Goal: Task Accomplishment & Management: Manage account settings

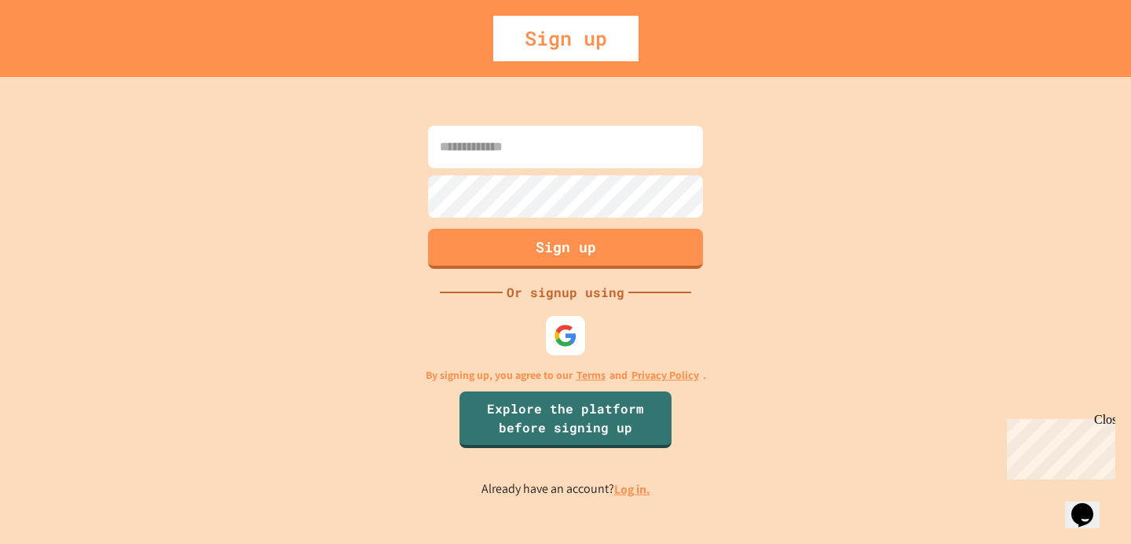
click at [529, 144] on input at bounding box center [565, 147] width 275 height 42
type input "**********"
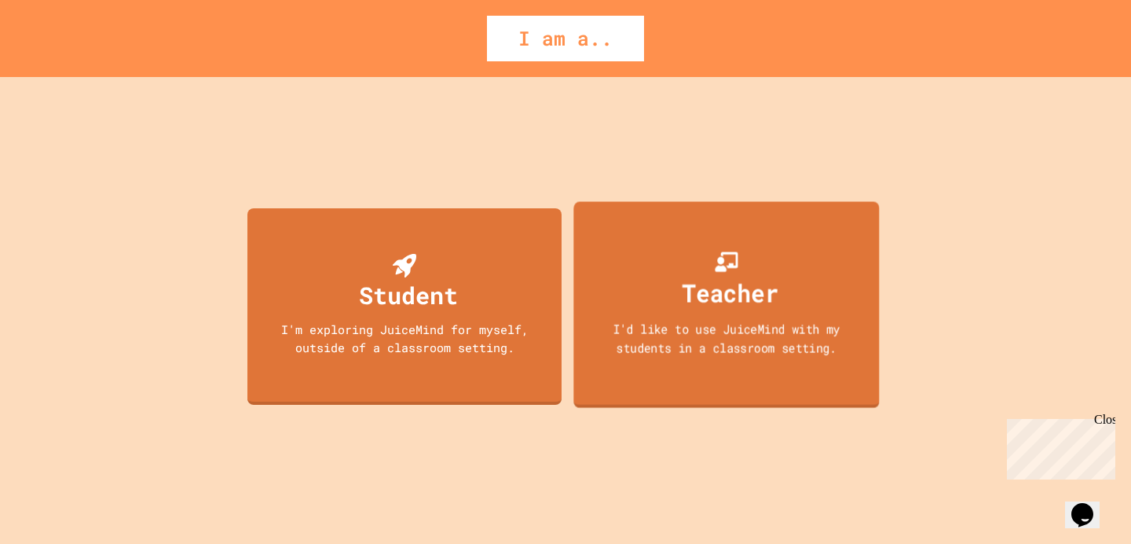
click at [739, 297] on div "Teacher" at bounding box center [731, 292] width 97 height 37
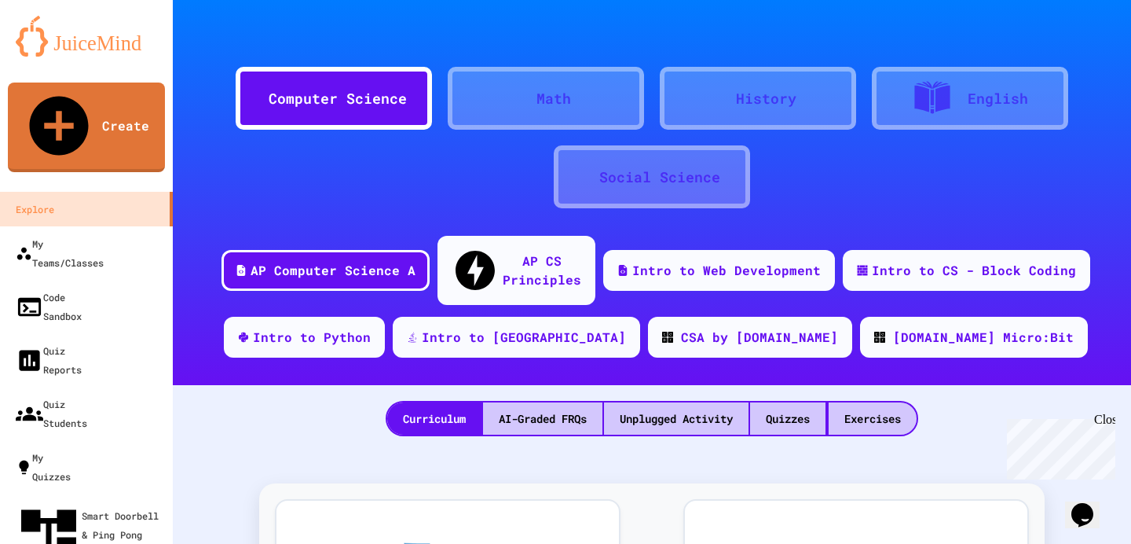
click at [533, 105] on icon at bounding box center [530, 108] width 14 height 14
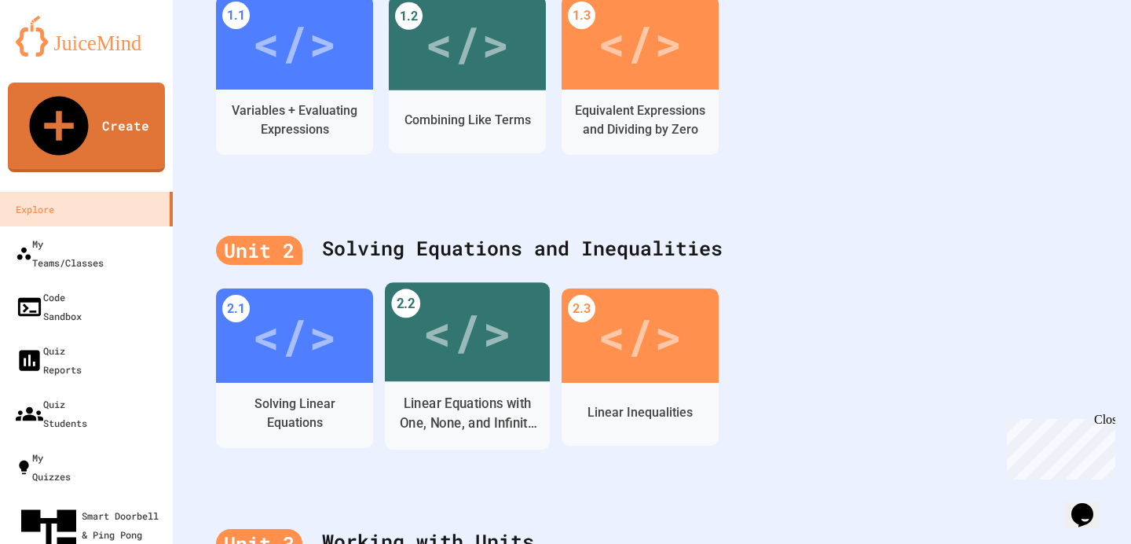
scroll to position [446, 0]
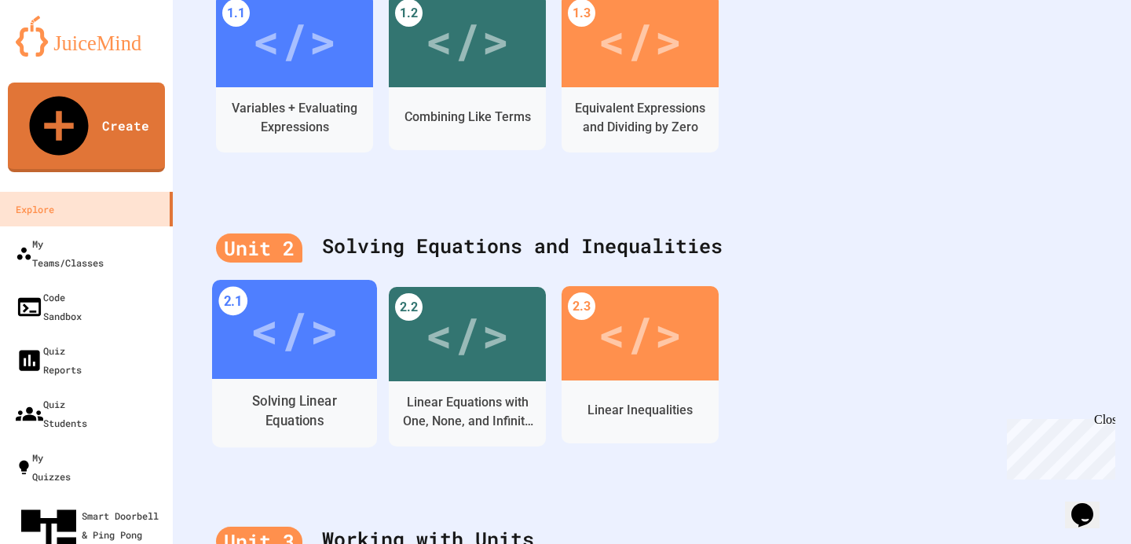
click at [337, 346] on div "</>" at bounding box center [294, 329] width 89 height 75
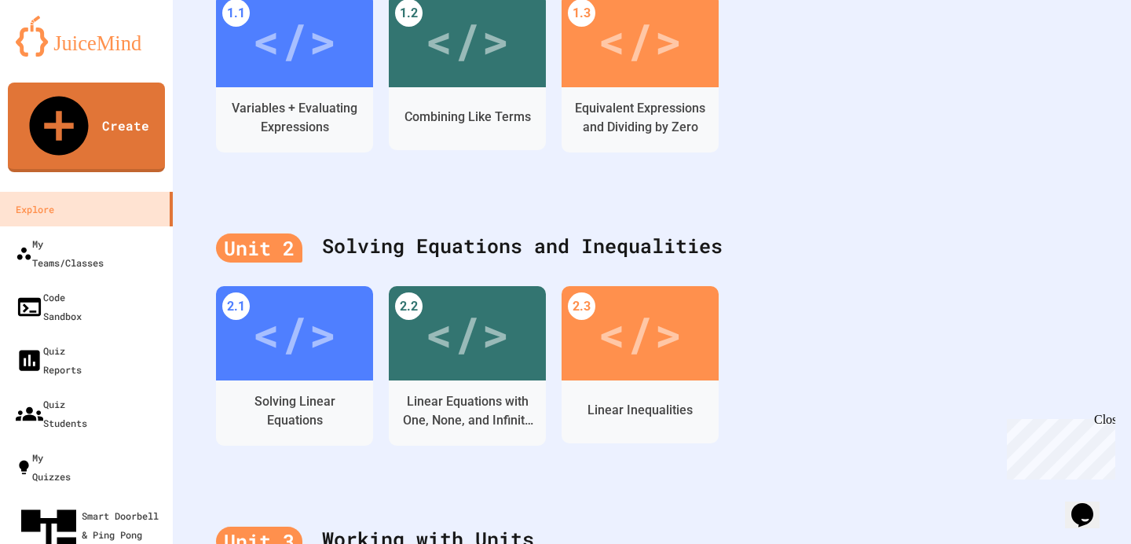
click at [1109, 420] on div "Close" at bounding box center [1104, 422] width 20 height 20
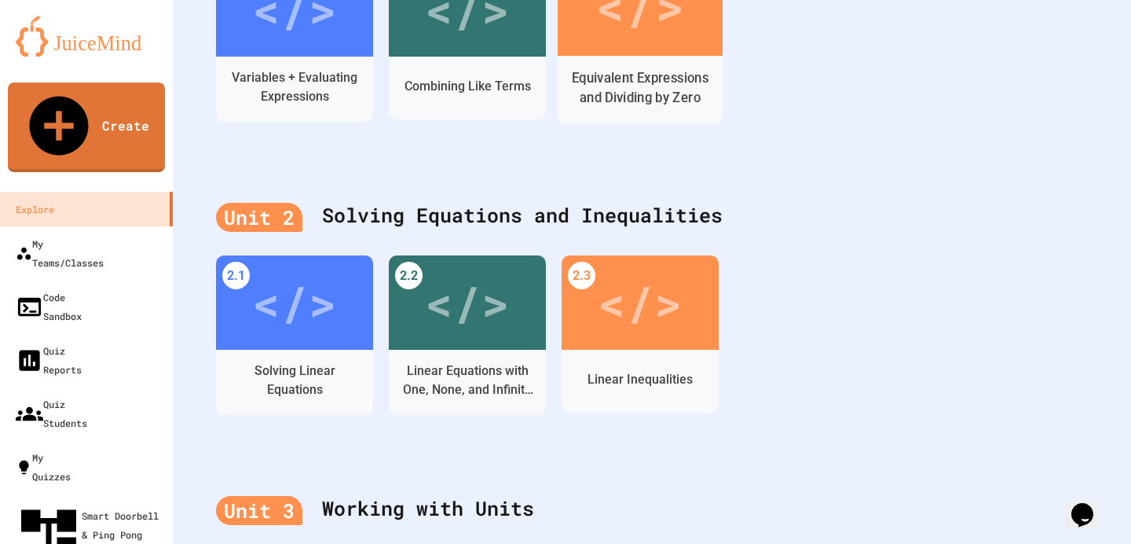
scroll to position [480, 0]
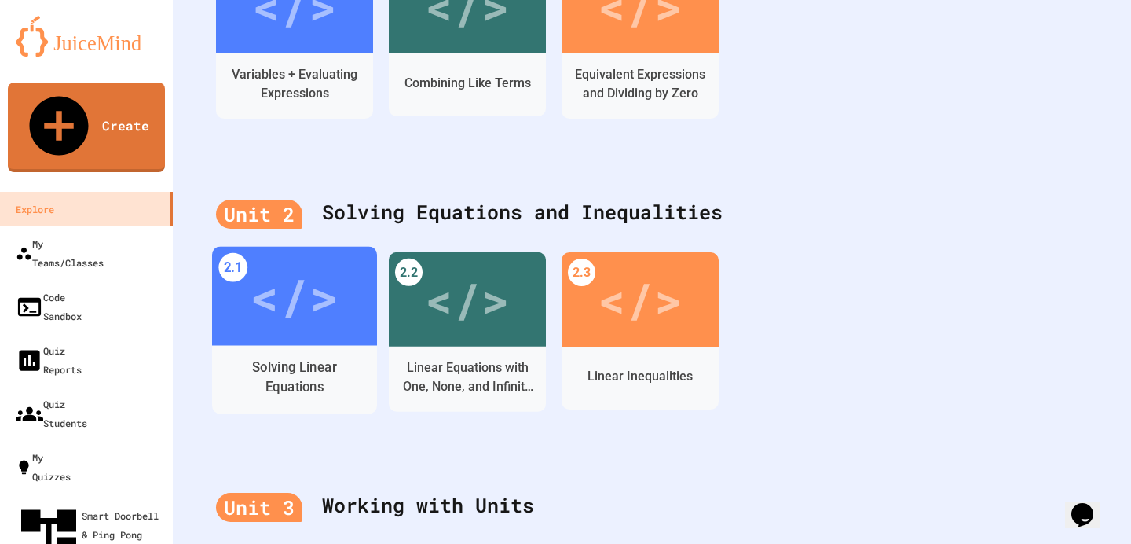
click at [291, 294] on div "</>" at bounding box center [294, 295] width 89 height 75
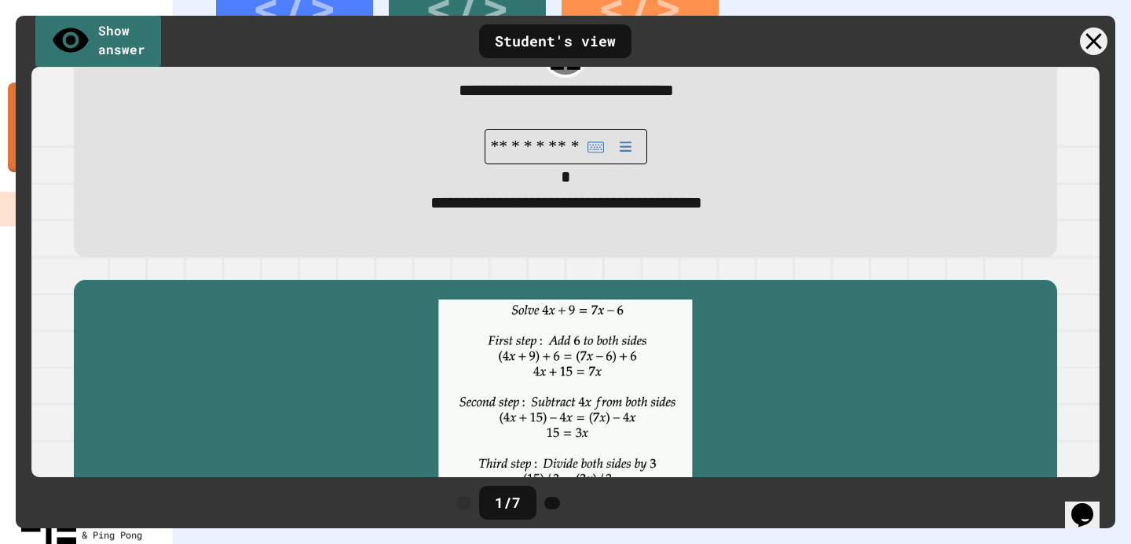
scroll to position [0, 0]
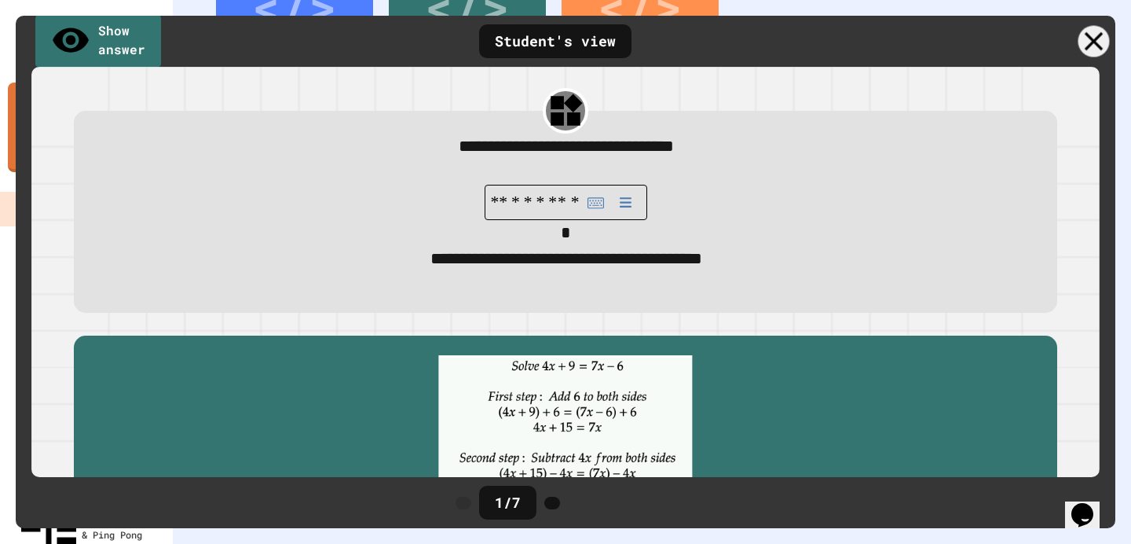
click at [1100, 35] on icon at bounding box center [1093, 41] width 31 height 31
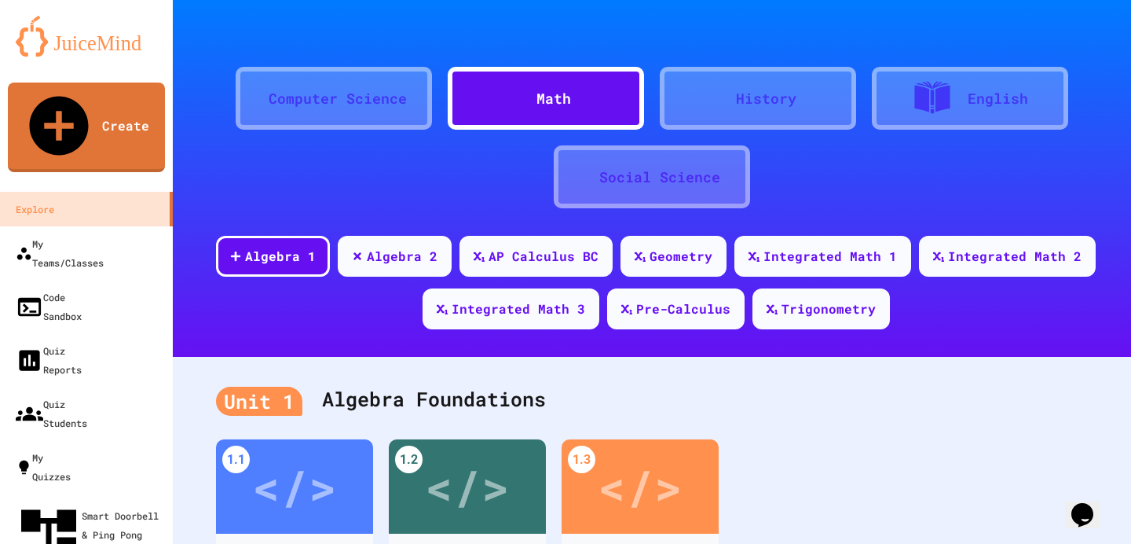
click at [381, 99] on div "Computer Science" at bounding box center [338, 98] width 138 height 21
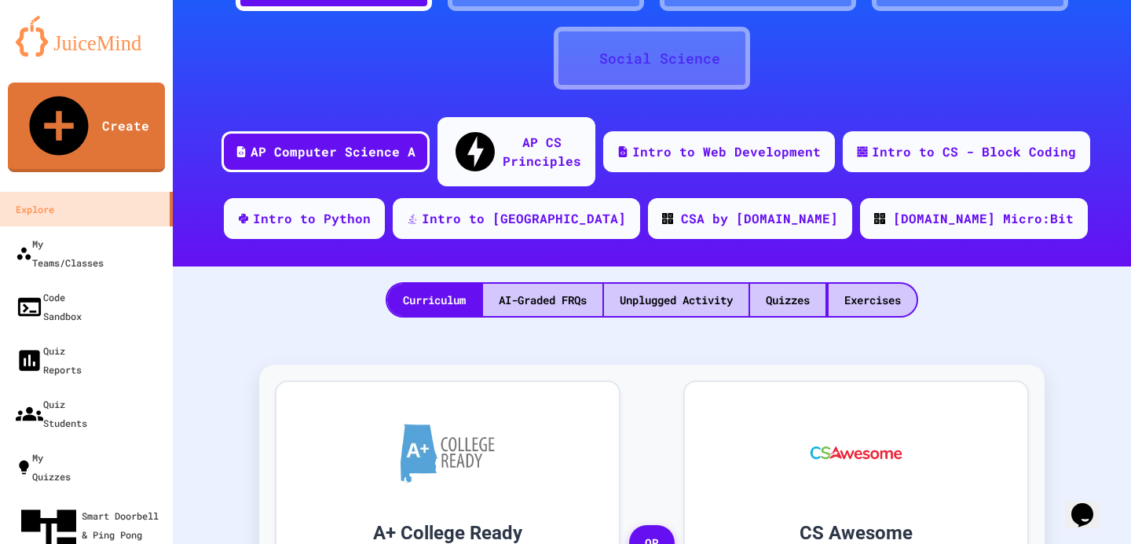
scroll to position [122, 0]
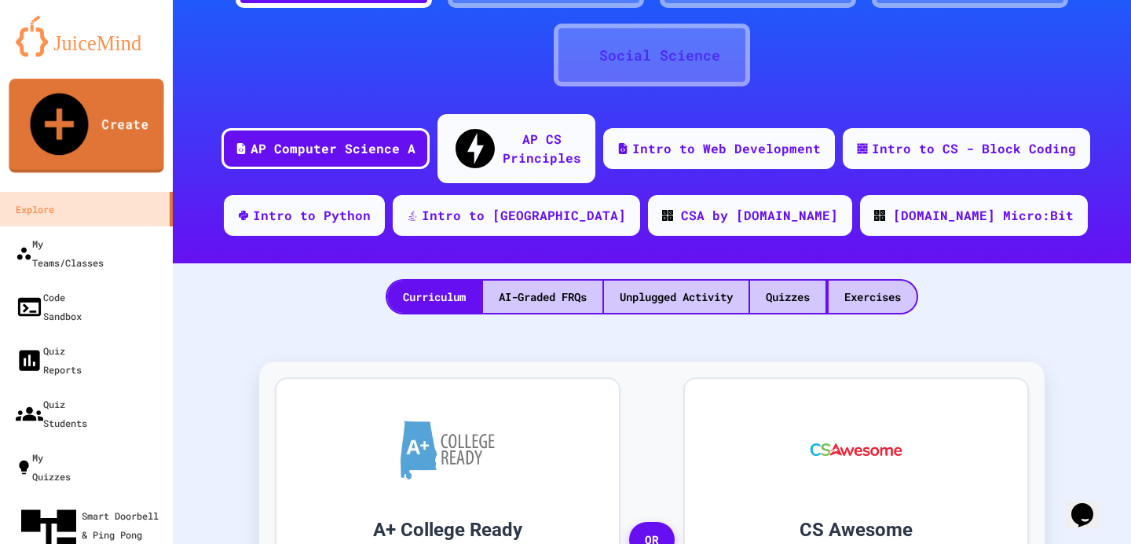
click at [117, 101] on link "Create" at bounding box center [86, 126] width 155 height 94
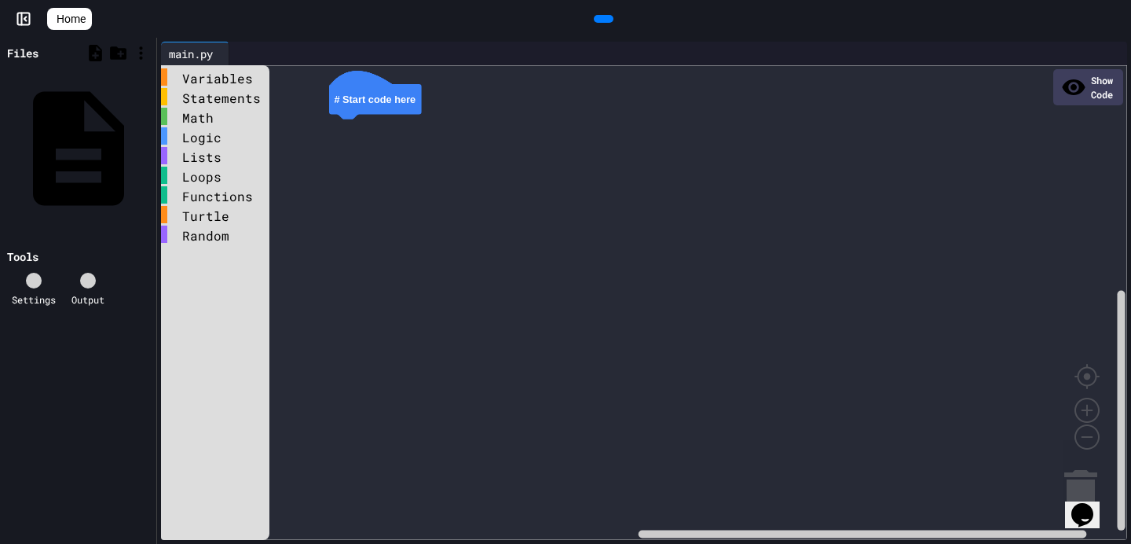
click at [1088, 507] on icon "Chat widget" at bounding box center [1082, 515] width 22 height 24
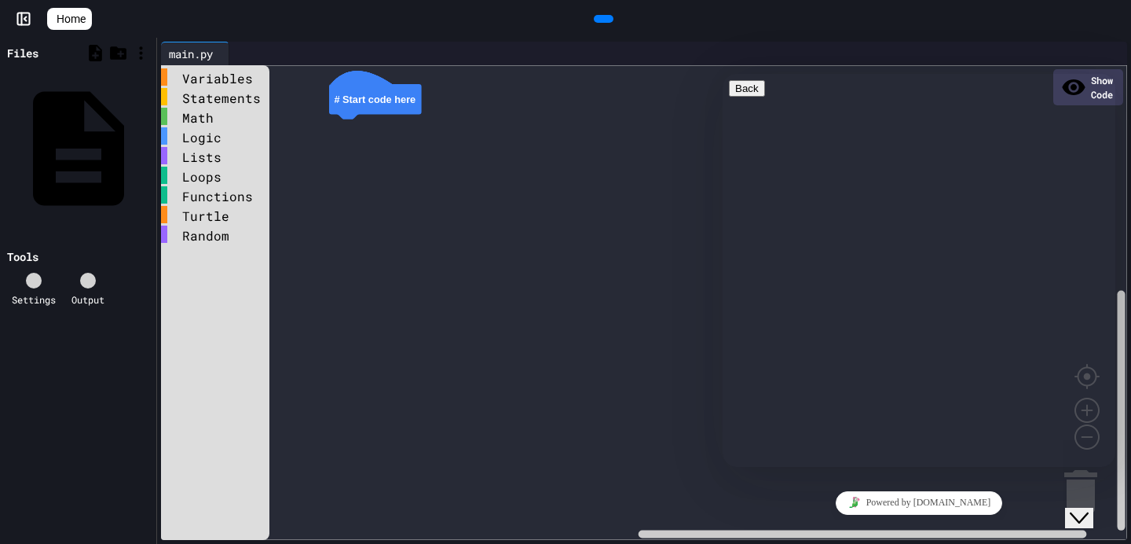
click at [796, 522] on textarea at bounding box center [790, 528] width 122 height 13
click at [945, 522] on textarea "**********" at bounding box center [913, 534] width 368 height 24
type textarea "**********"
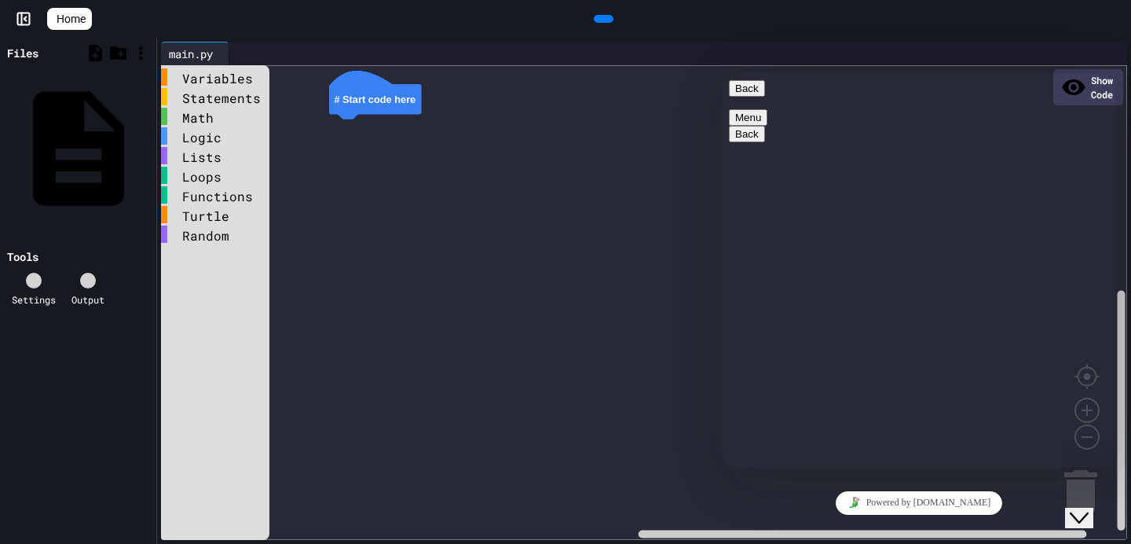
type textarea "**********"
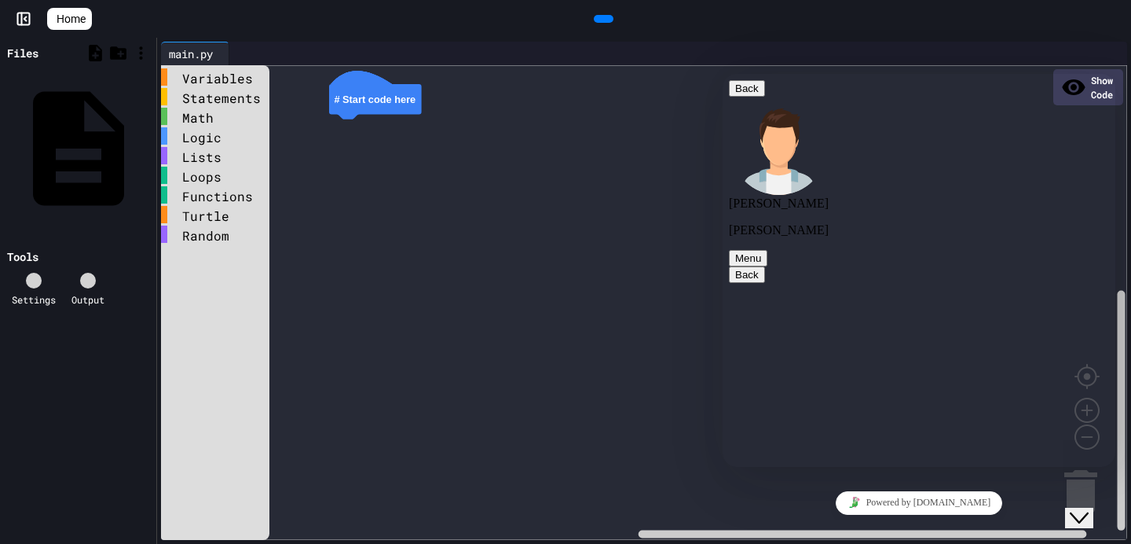
scroll to position [20, 0]
type textarea "**********"
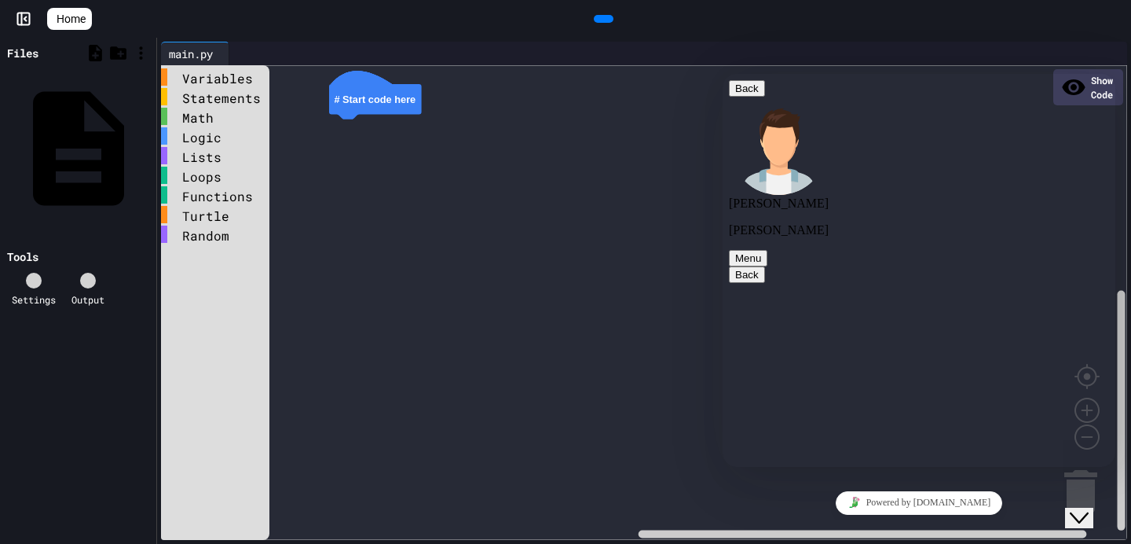
scroll to position [293, 0]
click at [86, 23] on span "Home" at bounding box center [71, 19] width 29 height 16
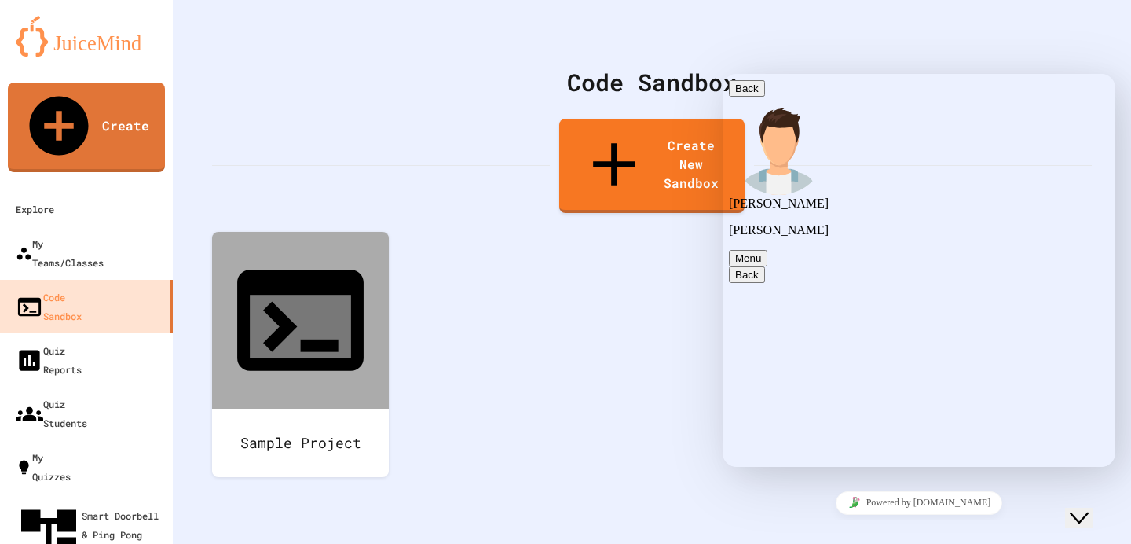
click at [743, 97] on button "Back" at bounding box center [747, 88] width 36 height 16
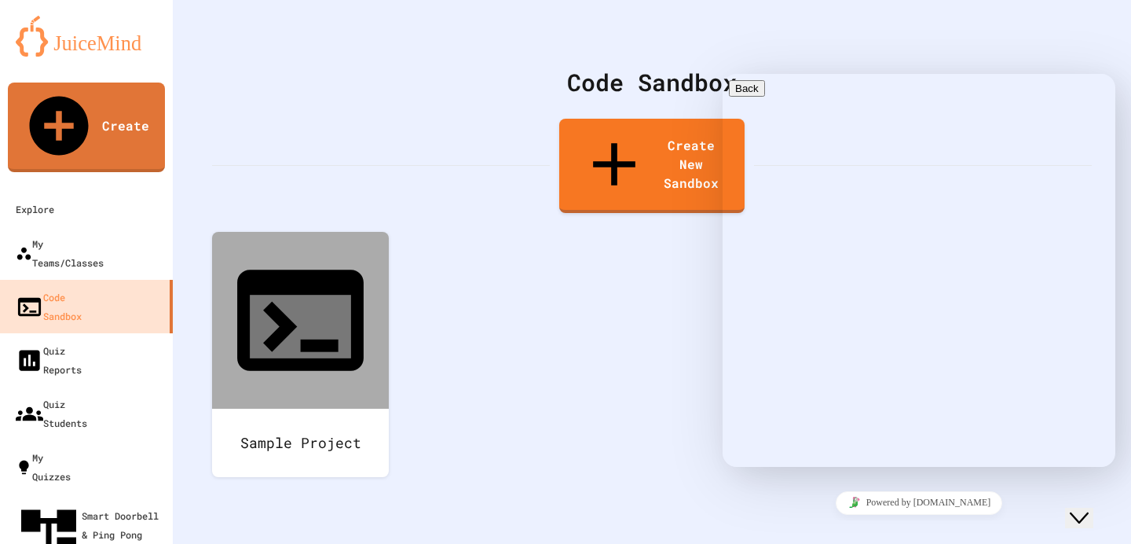
click at [1084, 38] on icon "My Account" at bounding box center [1084, 38] width 0 height 0
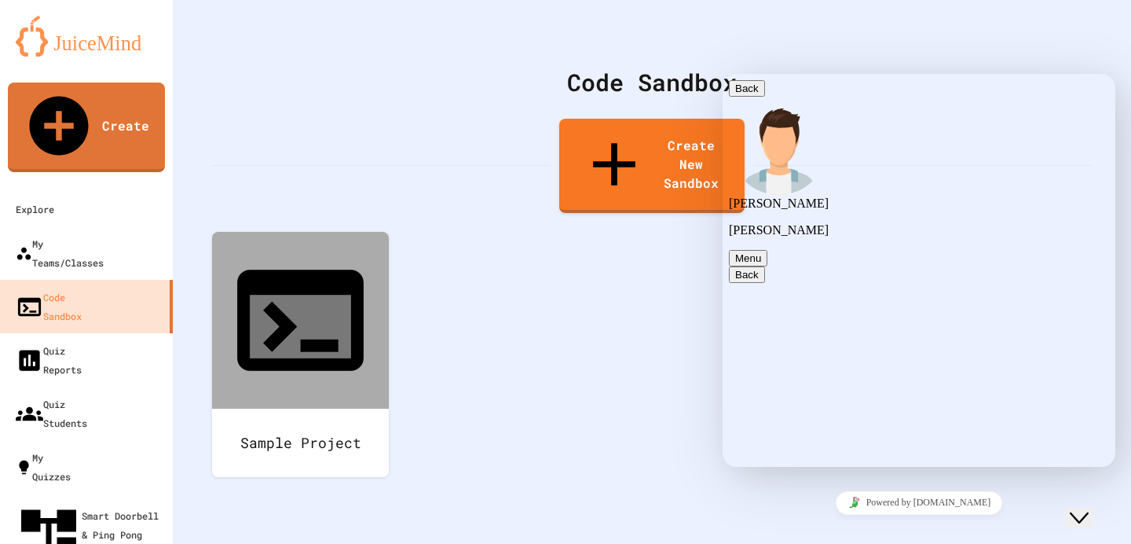
scroll to position [293, 0]
click at [743, 97] on button "Back" at bounding box center [747, 88] width 36 height 16
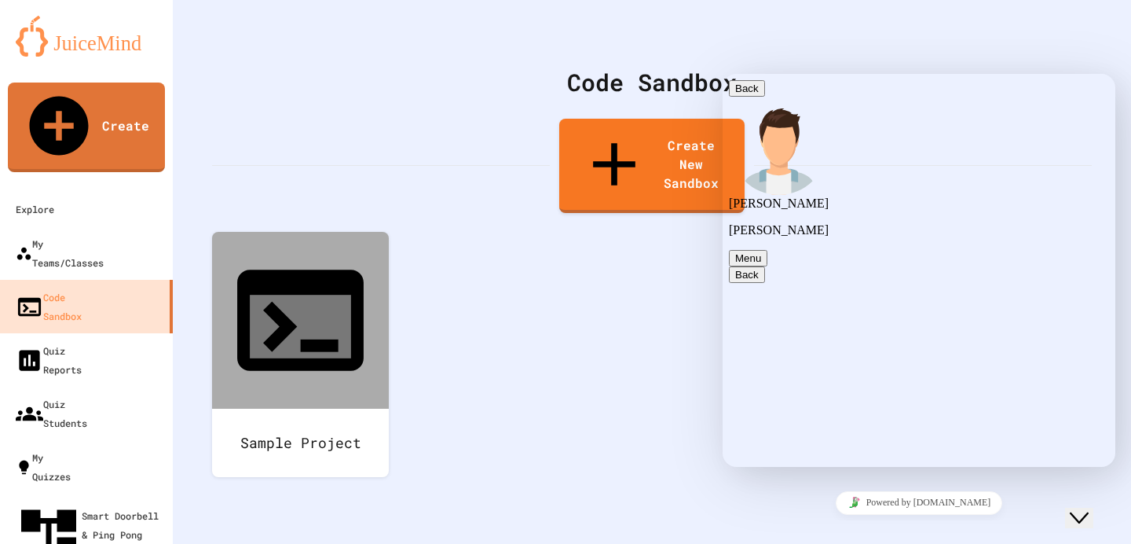
scroll to position [448, 0]
type textarea "**********"
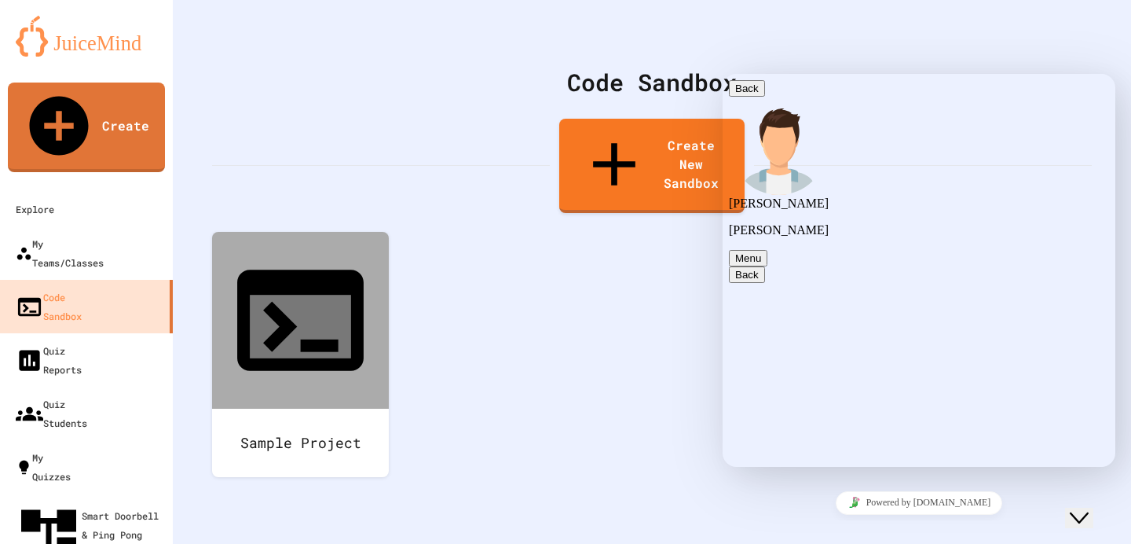
click at [1067, 543] on div at bounding box center [565, 544] width 1131 height 0
click at [1088, 42] on icon "My Account" at bounding box center [1096, 50] width 16 height 16
click at [747, 97] on button "Back" at bounding box center [747, 88] width 36 height 16
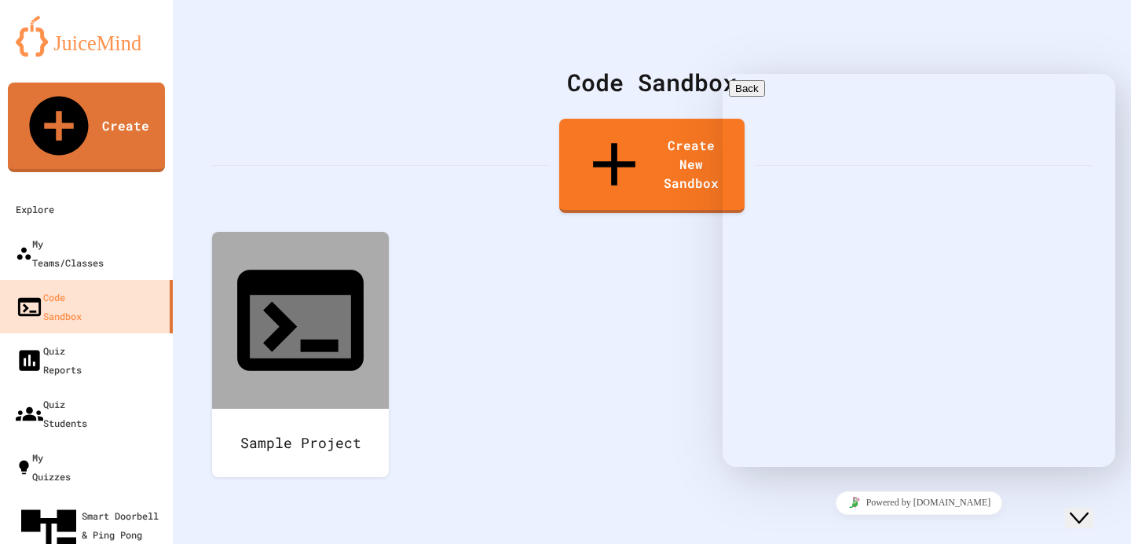
click at [1089, 512] on icon "Chat widget" at bounding box center [1079, 517] width 19 height 11
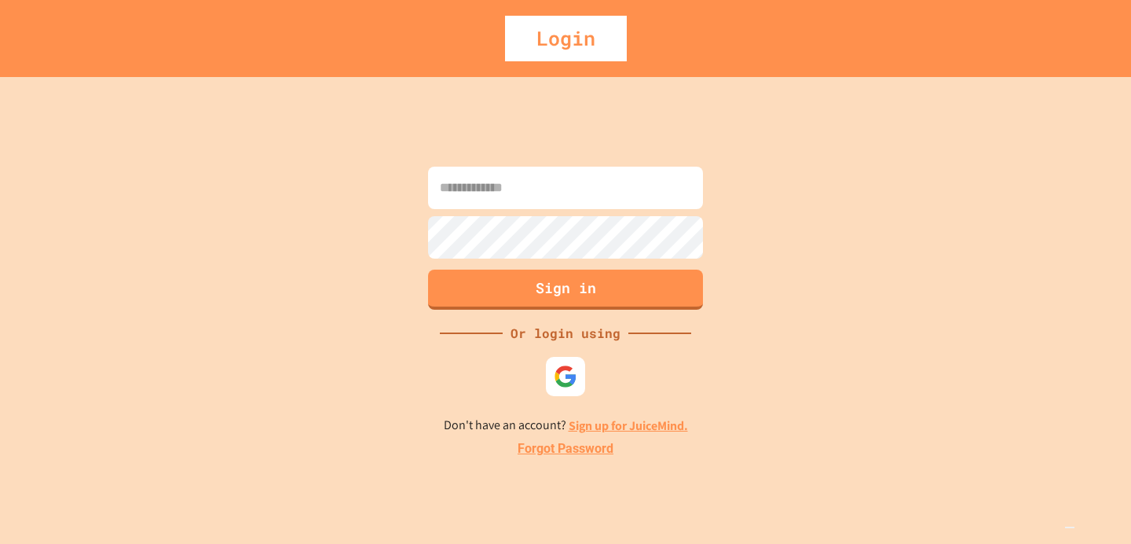
click at [620, 428] on link "Sign up for JuiceMind." at bounding box center [628, 425] width 119 height 16
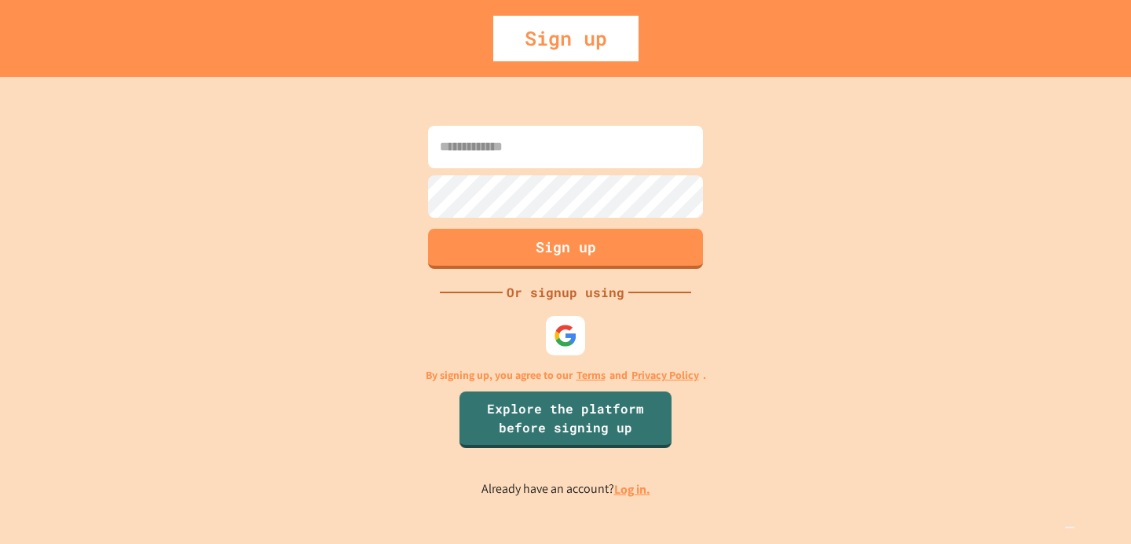
click at [524, 143] on input at bounding box center [565, 147] width 275 height 42
type input "**********"
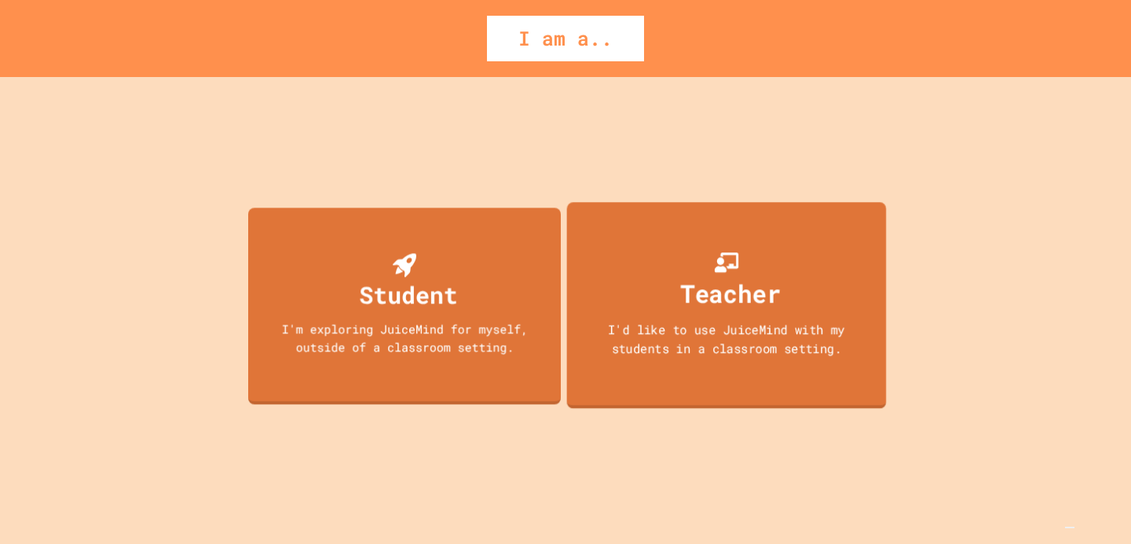
click at [701, 296] on div "Teacher" at bounding box center [730, 293] width 101 height 37
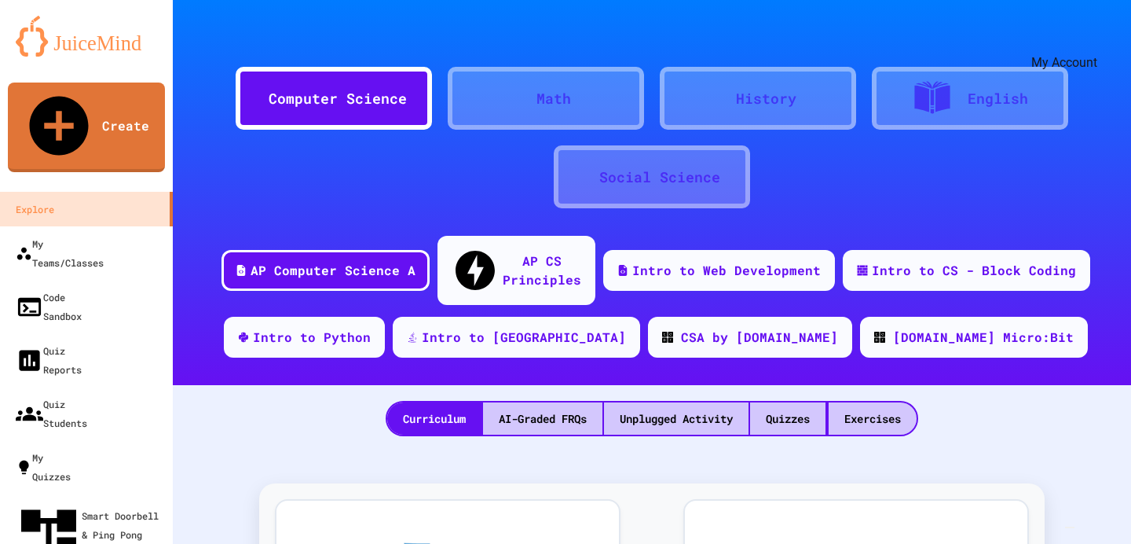
click at [1084, 38] on div "My Account" at bounding box center [1084, 38] width 0 height 0
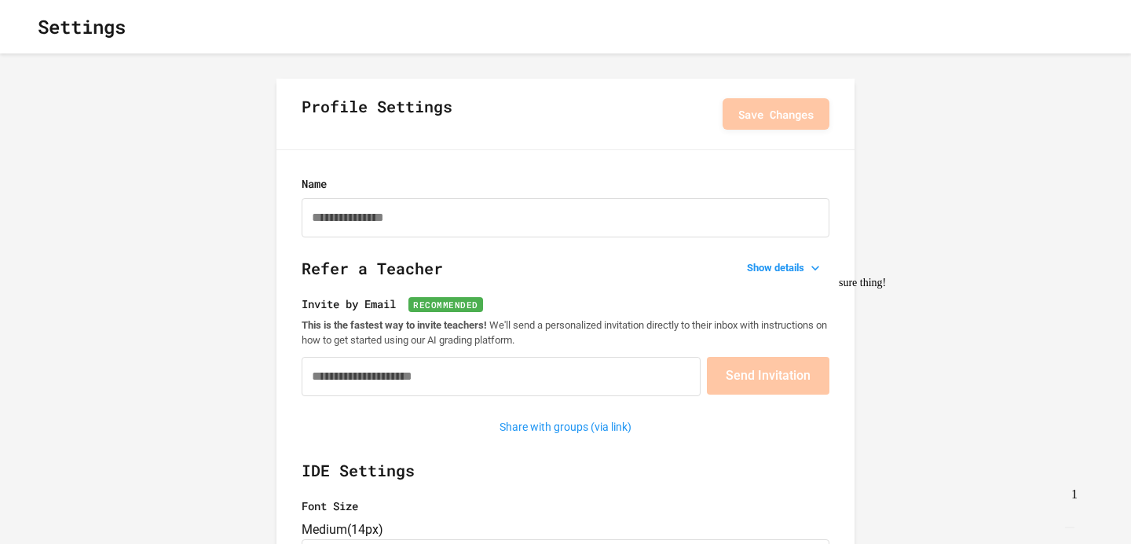
click at [1070, 527] on img "Chat widget" at bounding box center [1070, 527] width 0 height 0
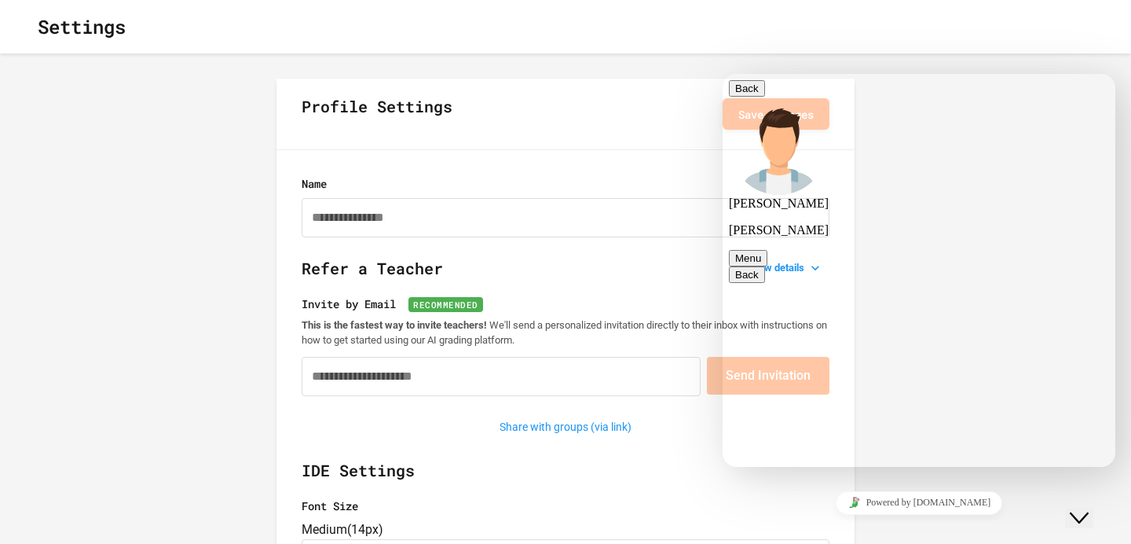
scroll to position [566, 0]
click at [1065, 507] on button "Close Chat This icon closes the chat window." at bounding box center [1079, 517] width 28 height 20
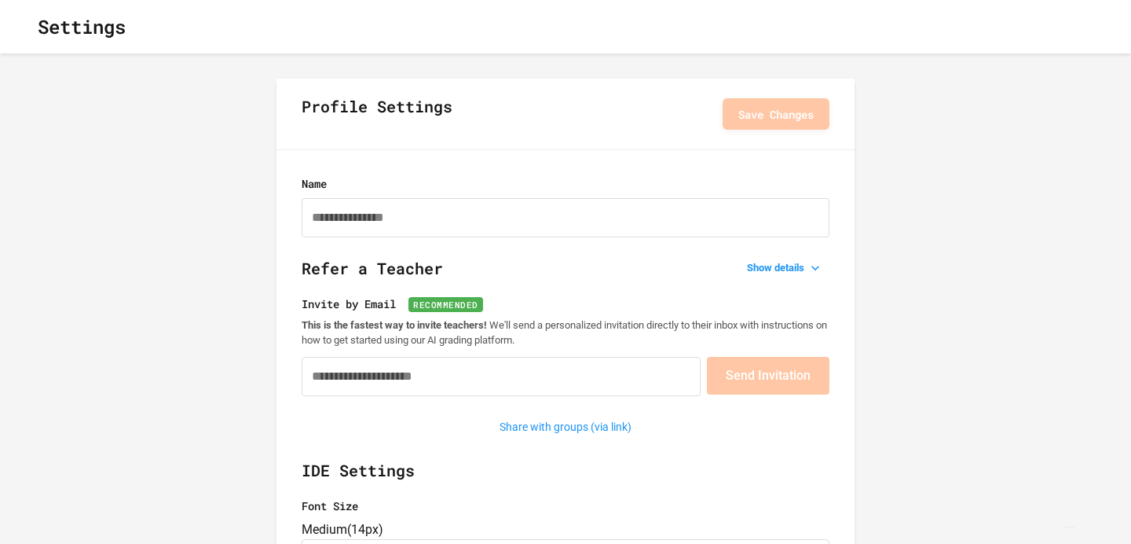
click at [1070, 527] on img "Chat widget" at bounding box center [1070, 527] width 0 height 0
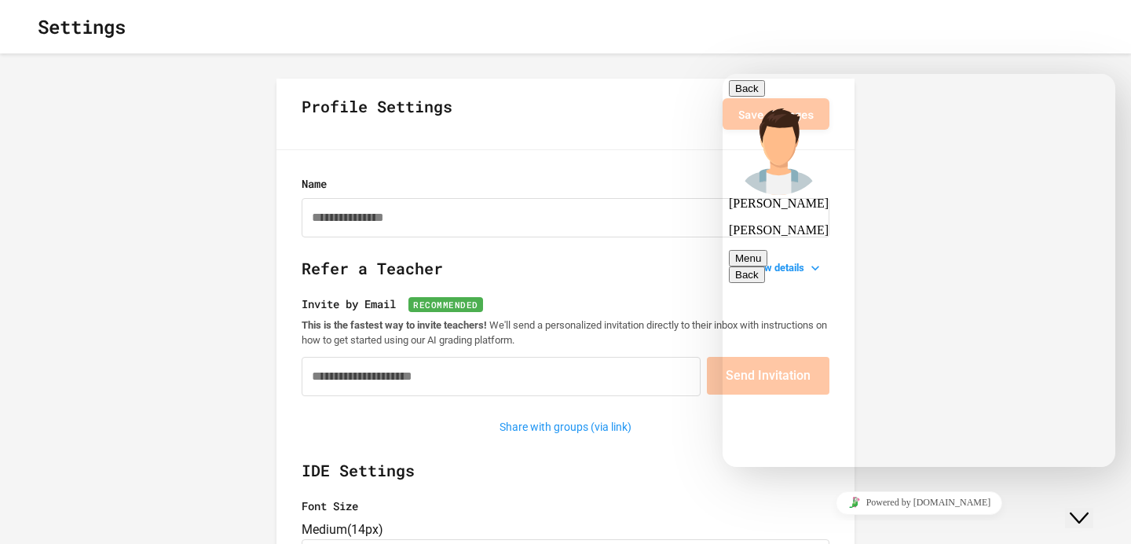
type textarea "**********"
click at [25, 27] on icon "button" at bounding box center [25, 27] width 0 height 0
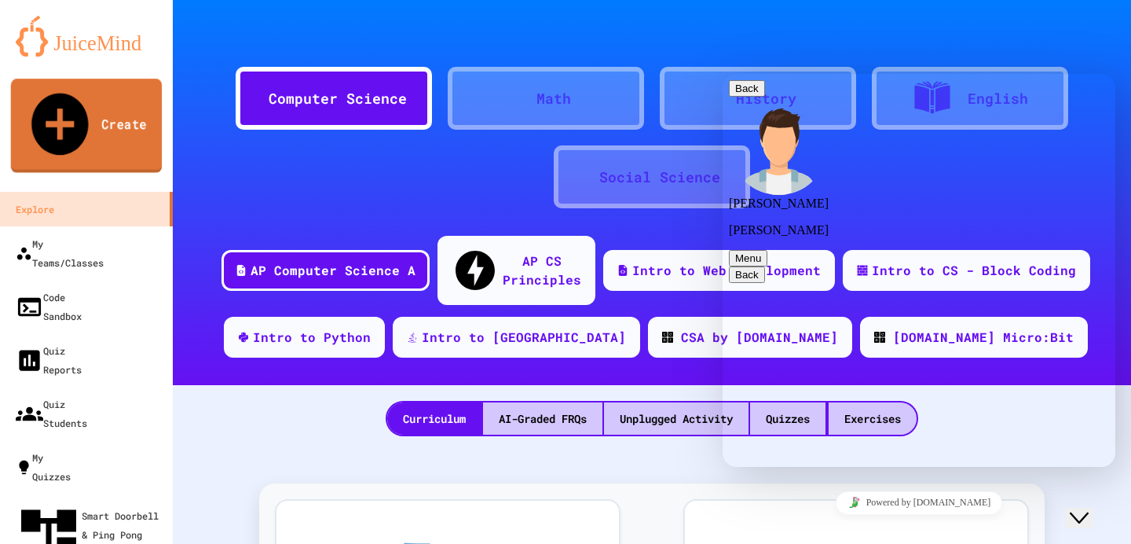
click at [116, 105] on link "Create" at bounding box center [87, 126] width 152 height 94
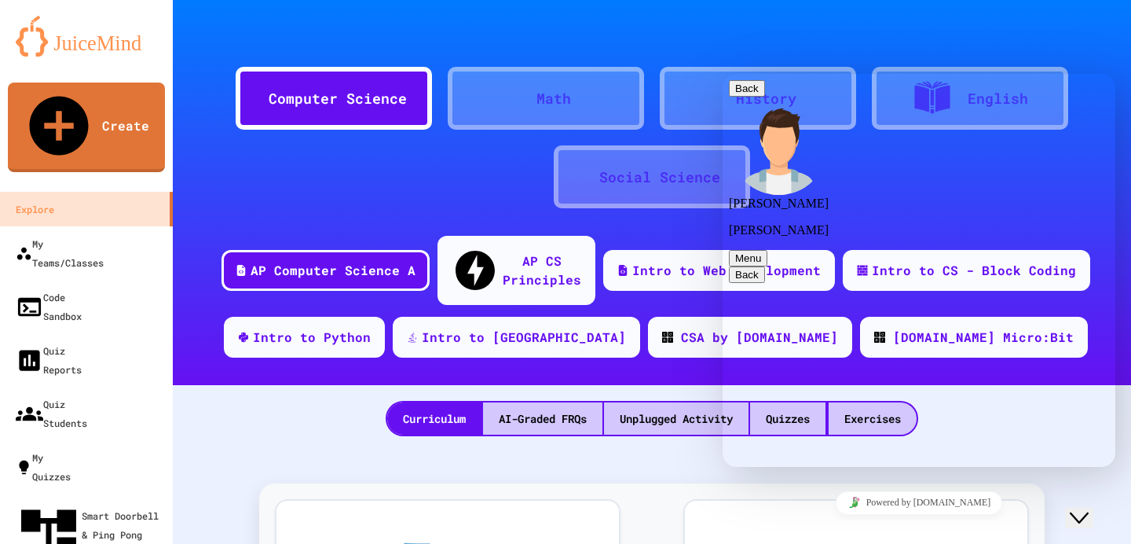
click at [745, 93] on button "Back" at bounding box center [747, 88] width 36 height 16
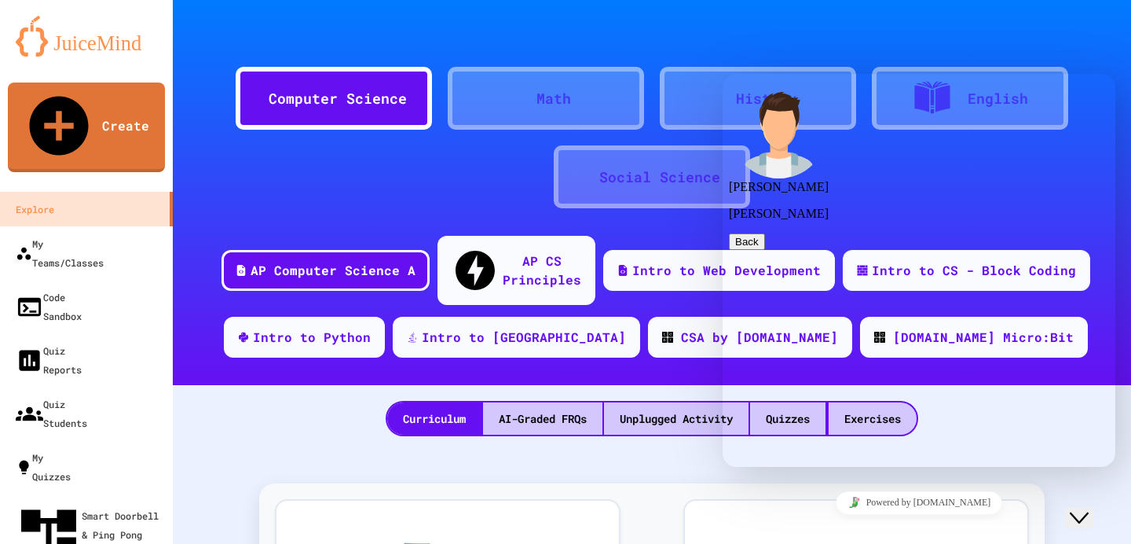
scroll to position [0, 0]
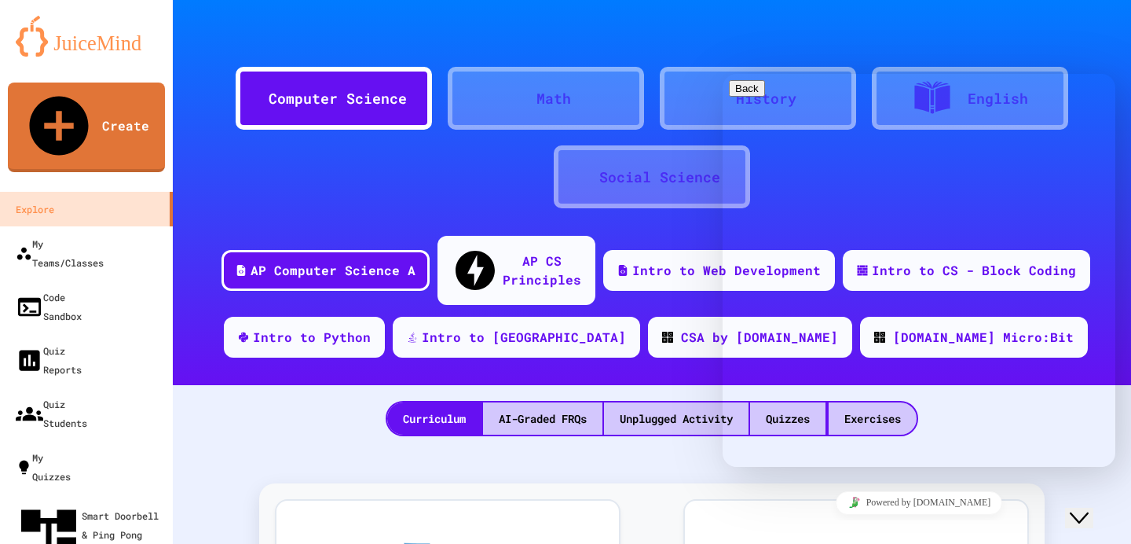
click at [865, 15] on div at bounding box center [652, 23] width 958 height 47
click at [1080, 508] on icon "Close Chat This icon closes the chat window." at bounding box center [1079, 517] width 19 height 19
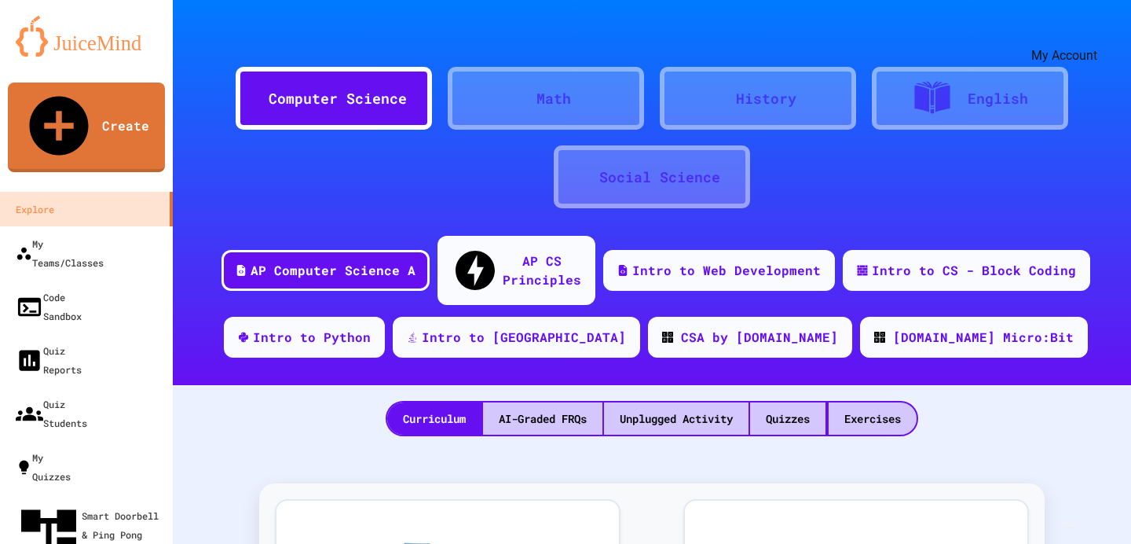
click at [1084, 38] on icon "My Account" at bounding box center [1084, 38] width 0 height 0
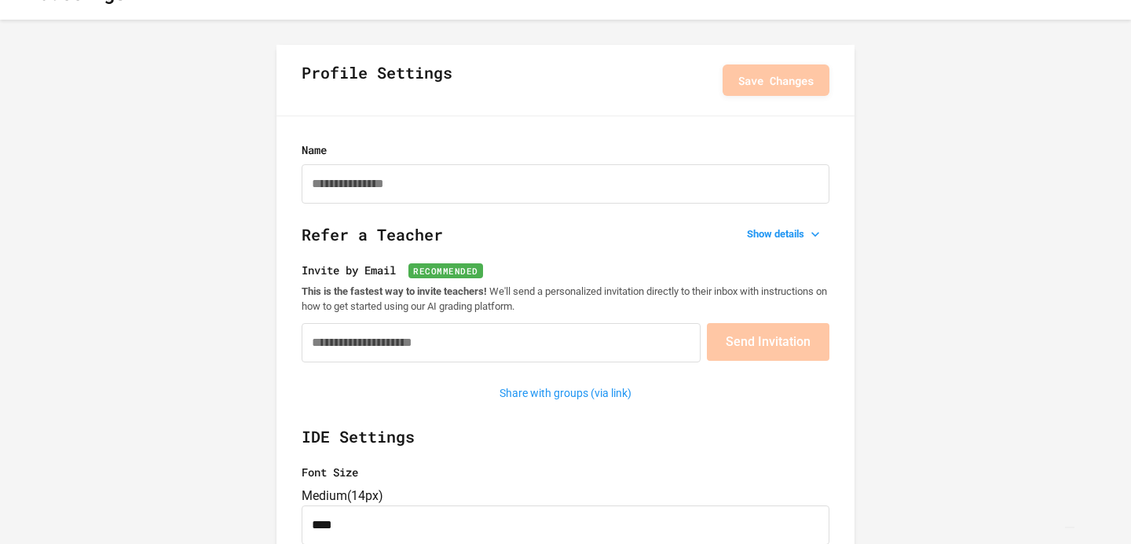
scroll to position [35, 0]
click at [420, 185] on input "Name" at bounding box center [566, 182] width 528 height 39
type input "*"
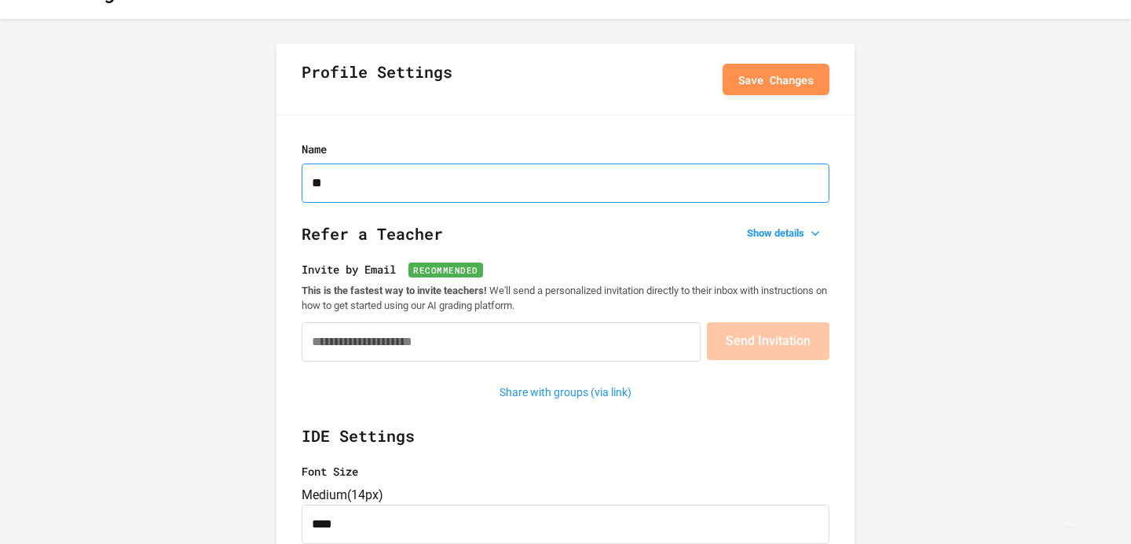
type input "*"
type input "******"
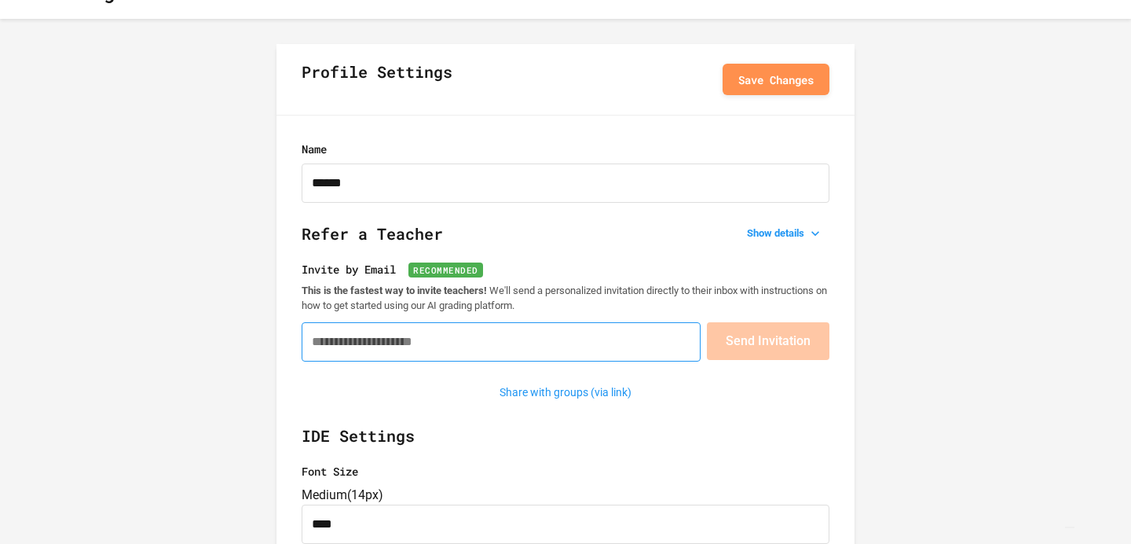
click at [571, 350] on input "Invite by Email Recommended" at bounding box center [501, 341] width 399 height 39
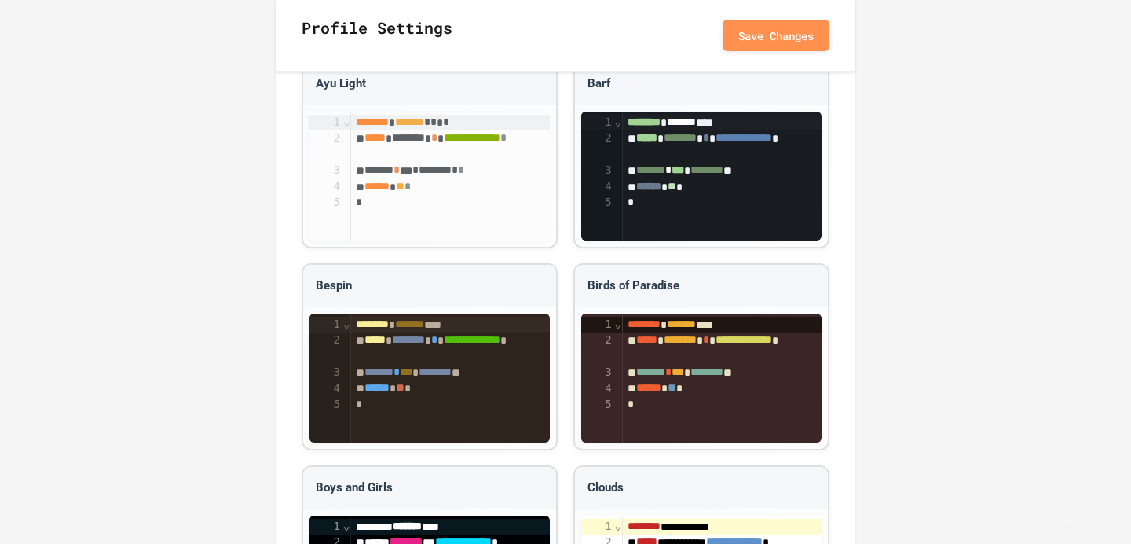
scroll to position [1876, 0]
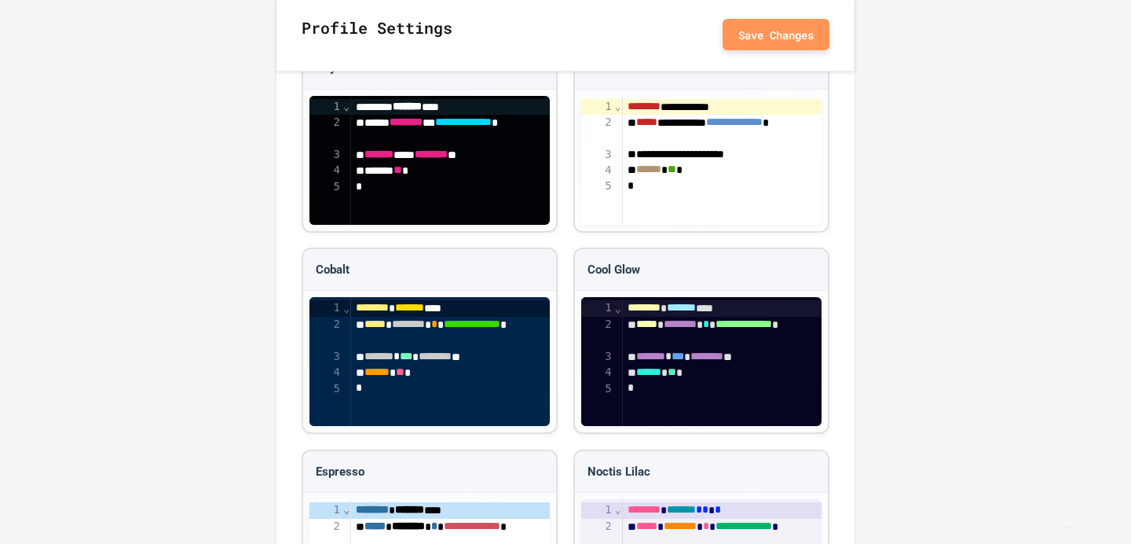
click at [813, 42] on button "Save Changes" at bounding box center [776, 34] width 107 height 31
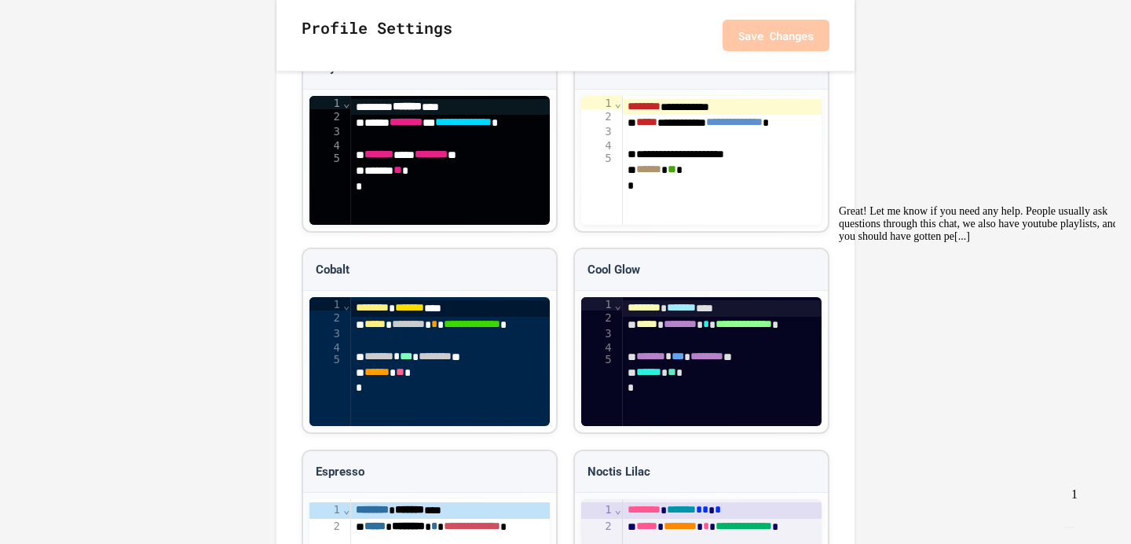
click at [1070, 527] on img "Chat widget" at bounding box center [1070, 527] width 0 height 0
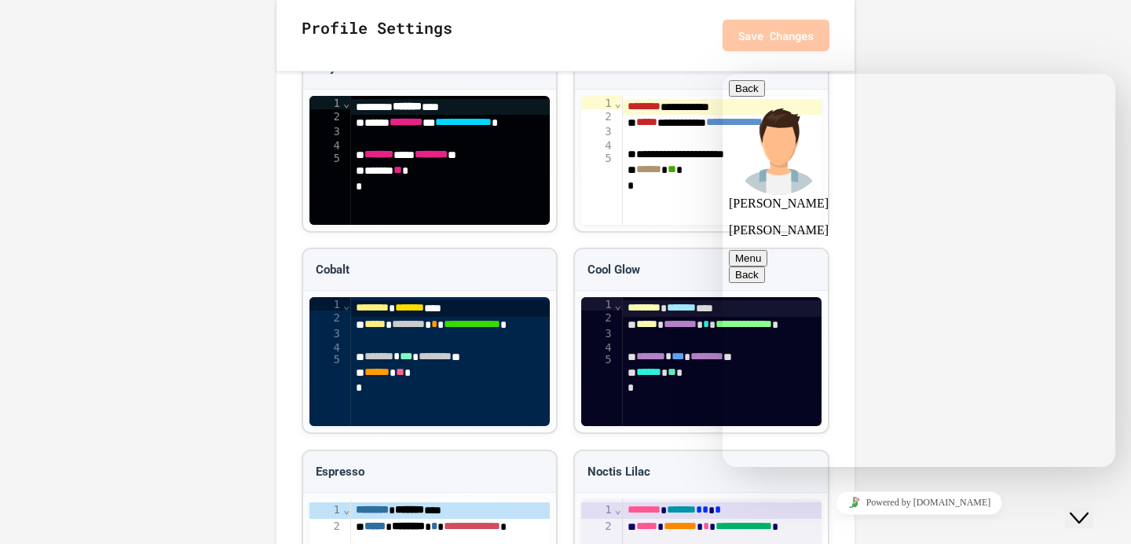
scroll to position [743, 0]
click at [747, 97] on button "Back" at bounding box center [747, 88] width 36 height 16
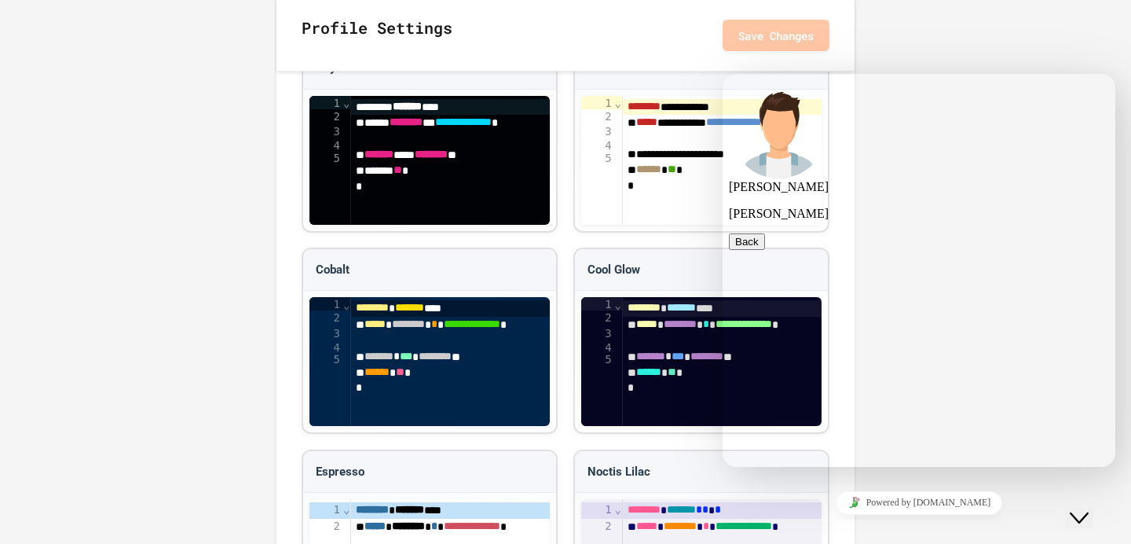
scroll to position [0, 0]
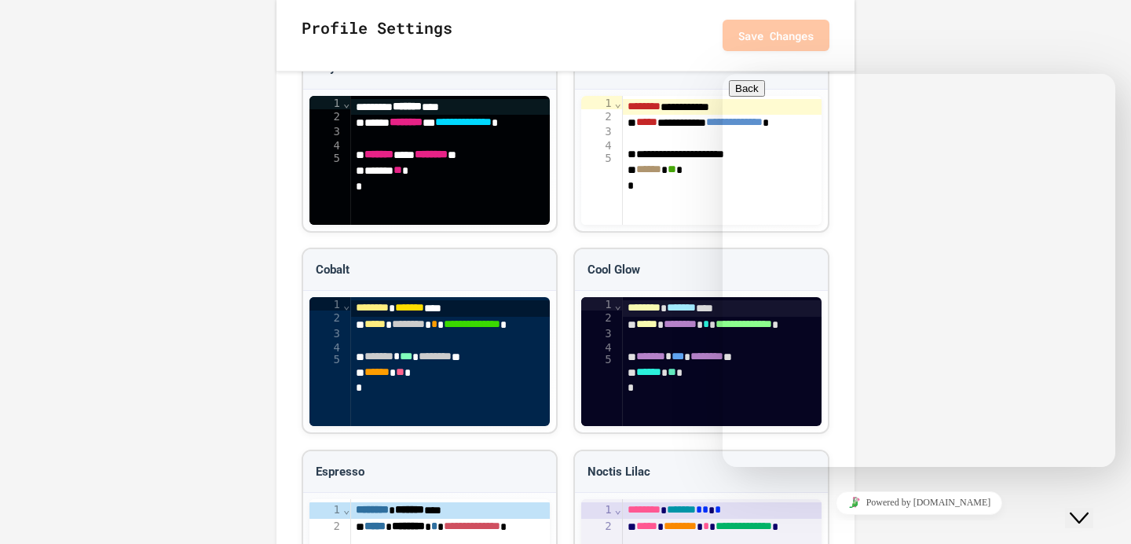
click at [1090, 518] on button "Close Chat This icon closes the chat window." at bounding box center [1079, 517] width 28 height 20
